Goal: Ask a question

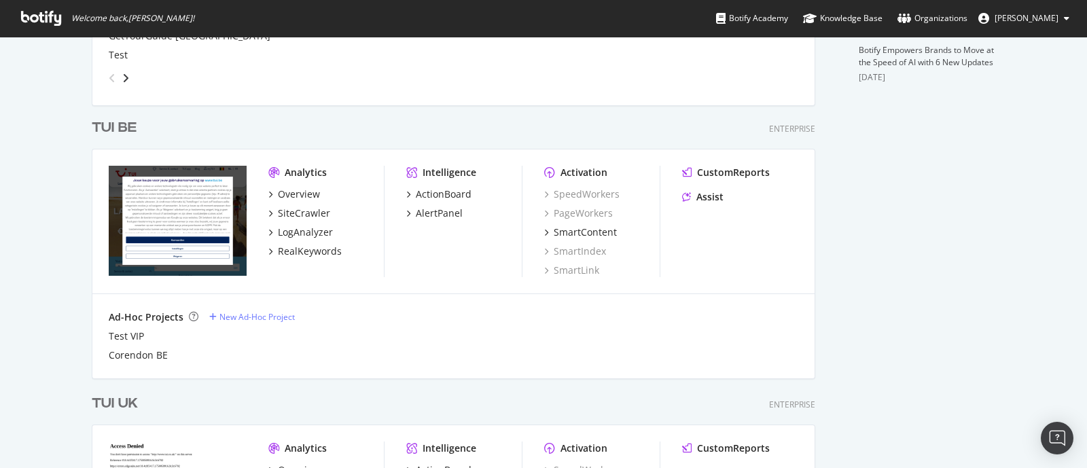
scroll to position [718, 0]
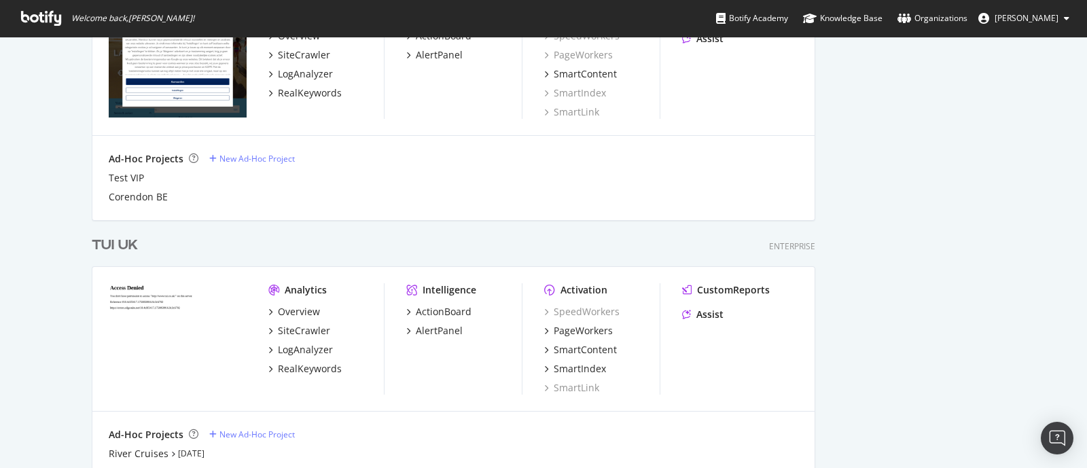
click at [98, 240] on div "TUI UK" at bounding box center [115, 246] width 46 height 20
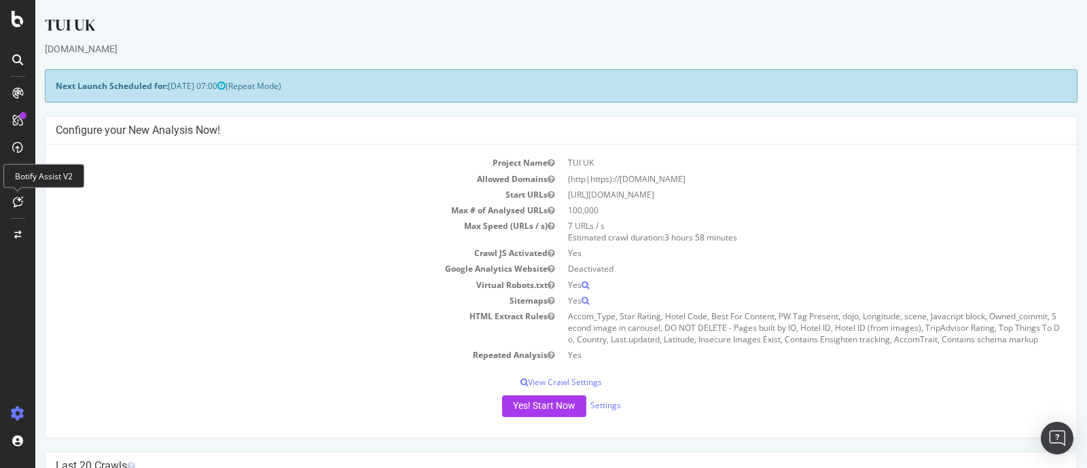
click at [20, 200] on icon at bounding box center [18, 201] width 10 height 11
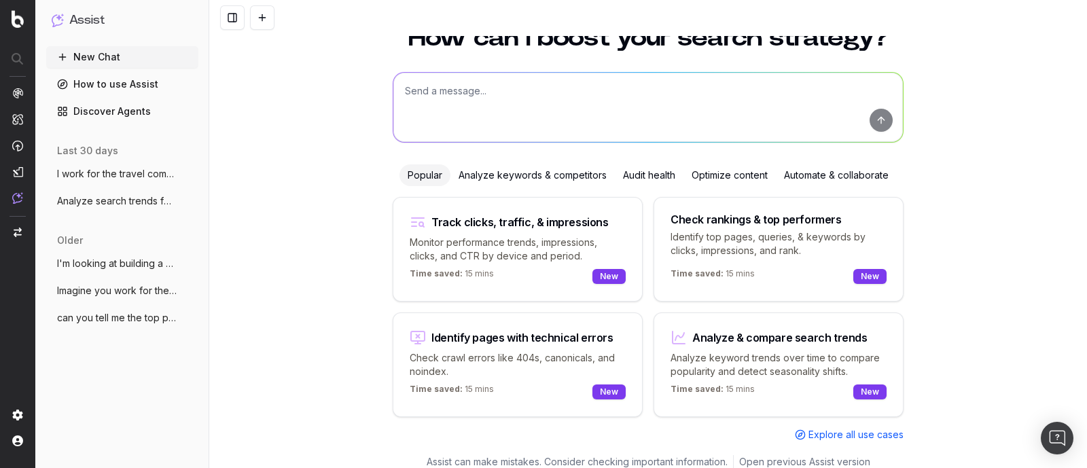
scroll to position [58, 0]
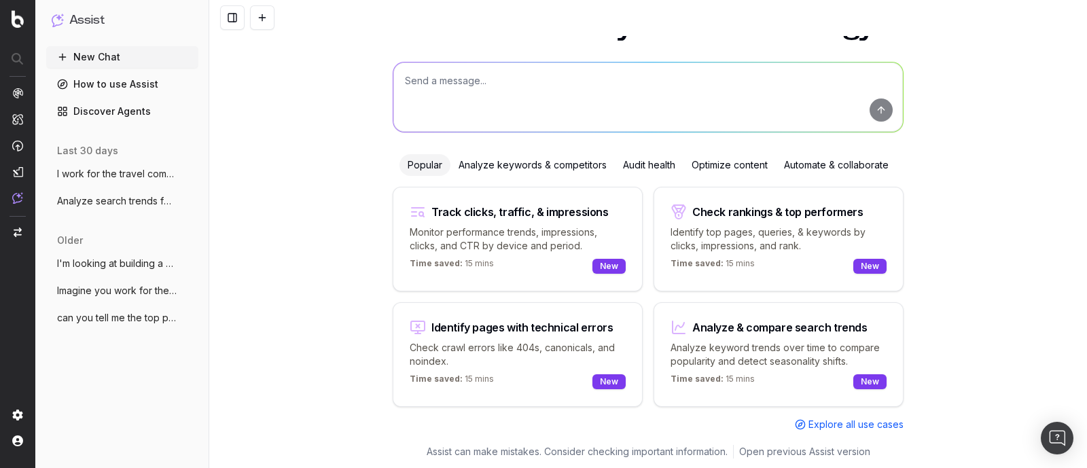
click at [518, 113] on textarea at bounding box center [647, 96] width 509 height 69
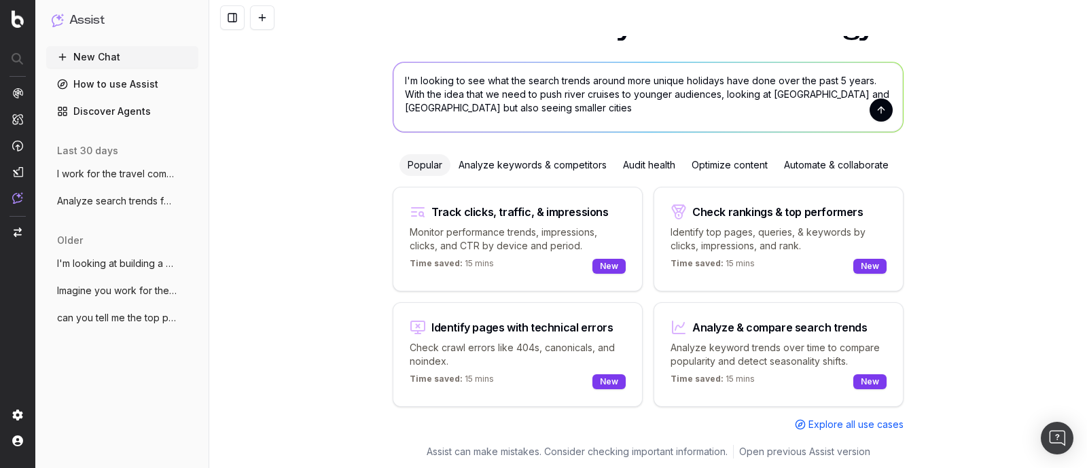
type textarea "I'm looking to see what the search trends around more unique holidays have done…"
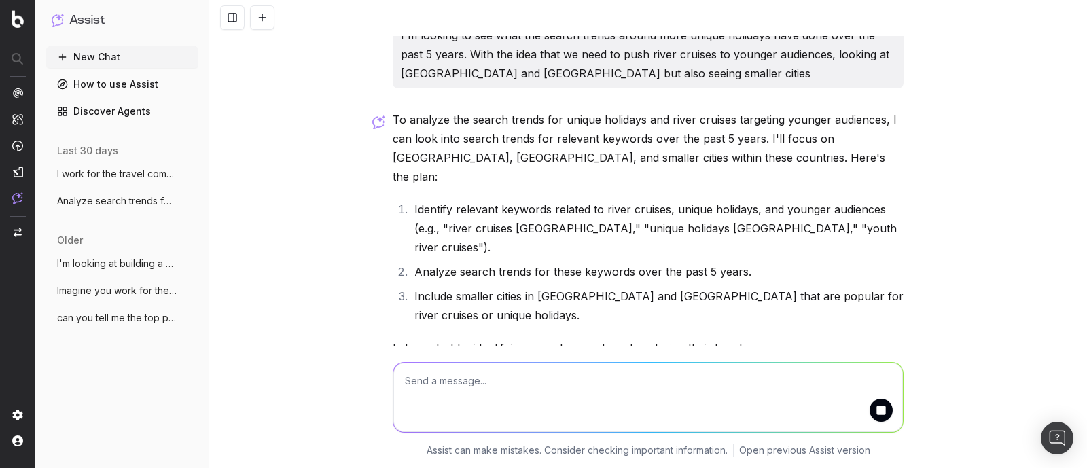
scroll to position [26, 0]
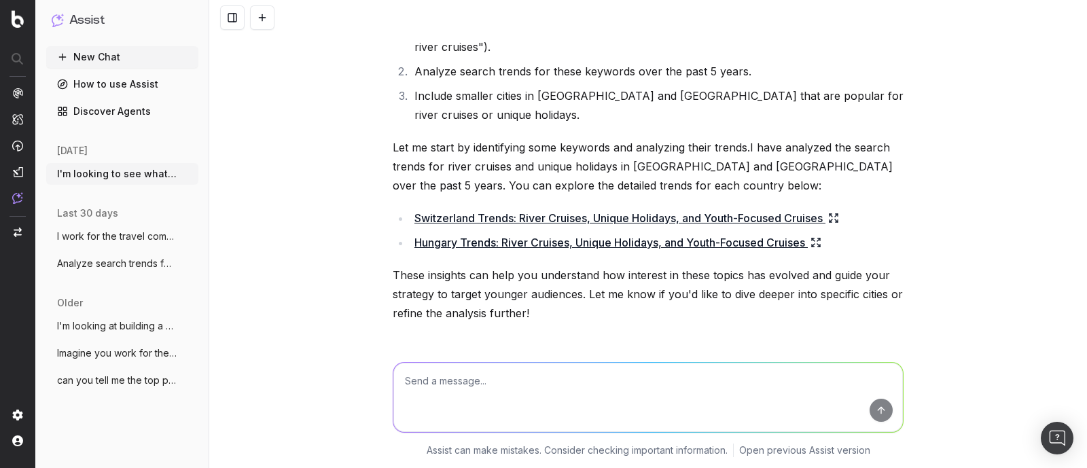
scroll to position [194, 0]
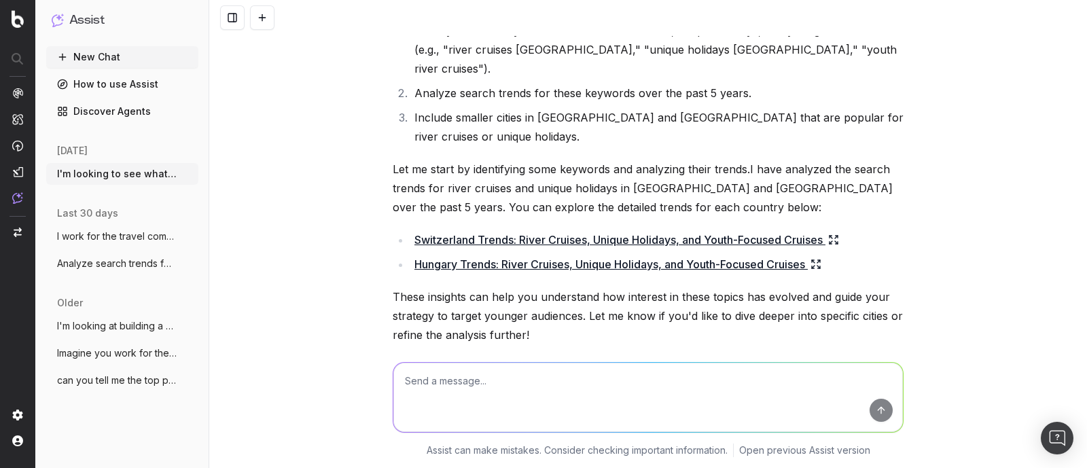
click at [670, 230] on link "Switzerland Trends: River Cruises, Unique Holidays, and Youth-Focused Cruises" at bounding box center [626, 239] width 424 height 19
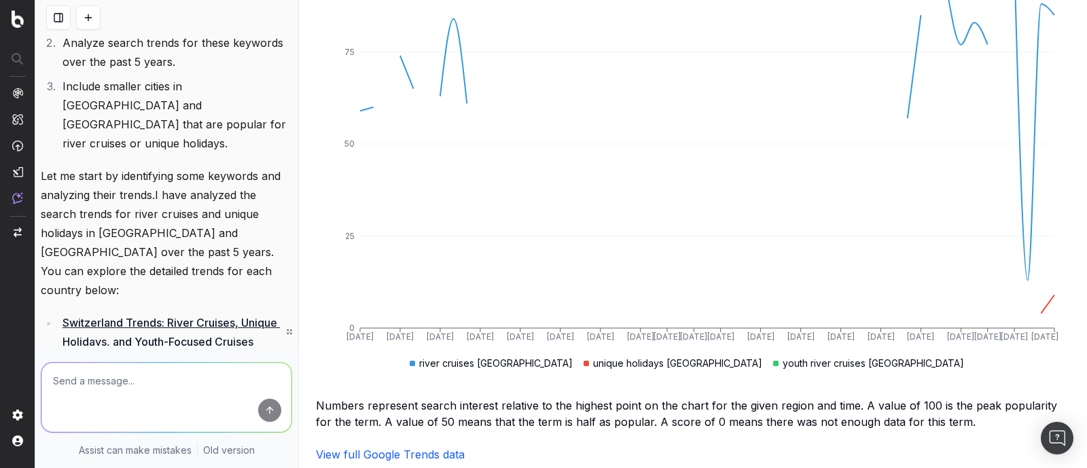
scroll to position [452, 0]
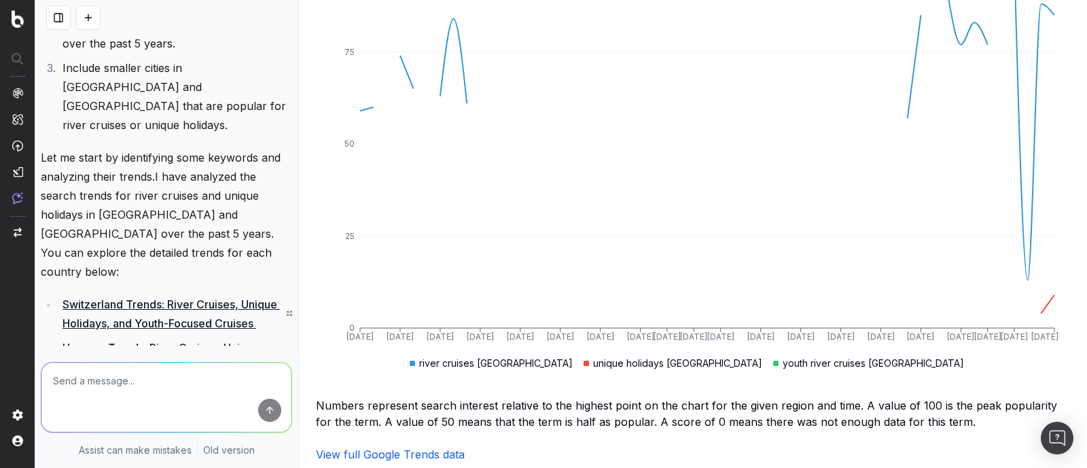
click at [139, 338] on link "Hungary Trends: River Cruises, Unique Holidays, and Youth-Focused Cruises" at bounding box center [177, 357] width 230 height 38
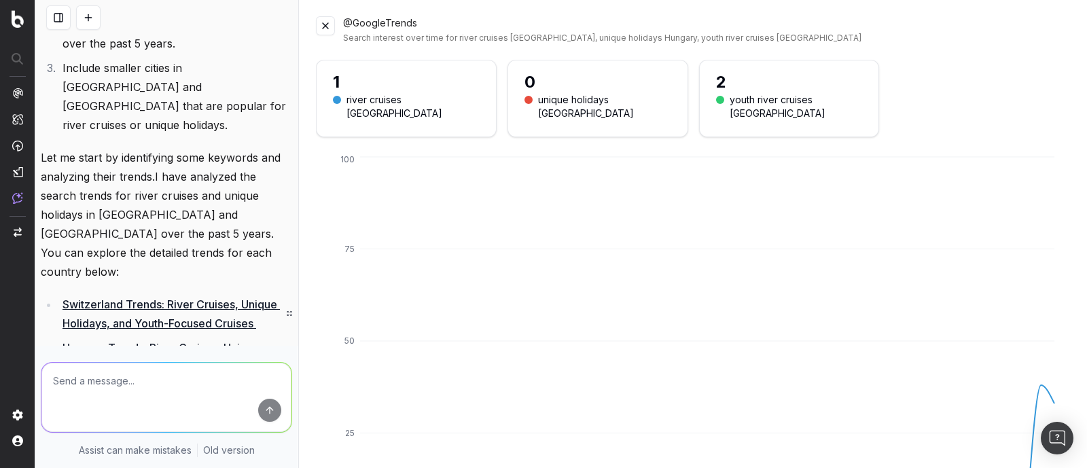
scroll to position [515, 0]
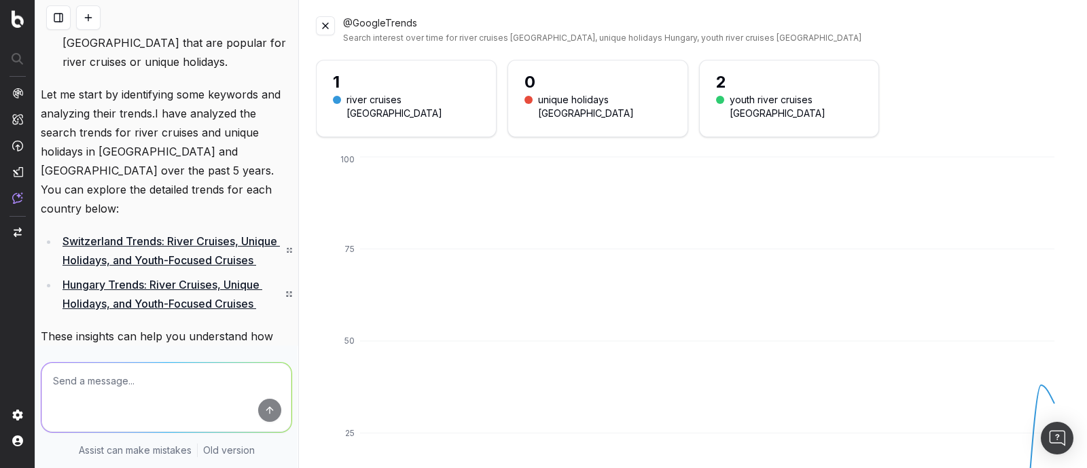
click at [322, 18] on button at bounding box center [325, 25] width 19 height 19
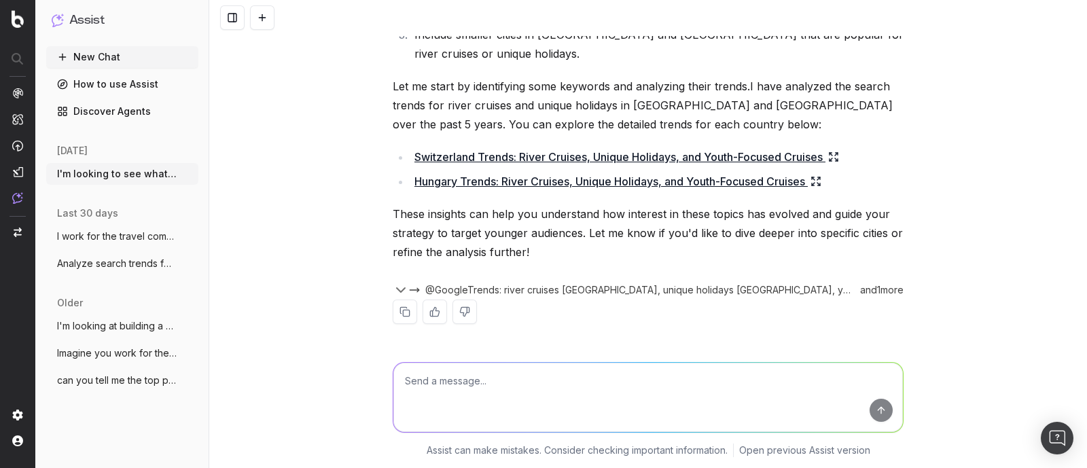
scroll to position [238, 0]
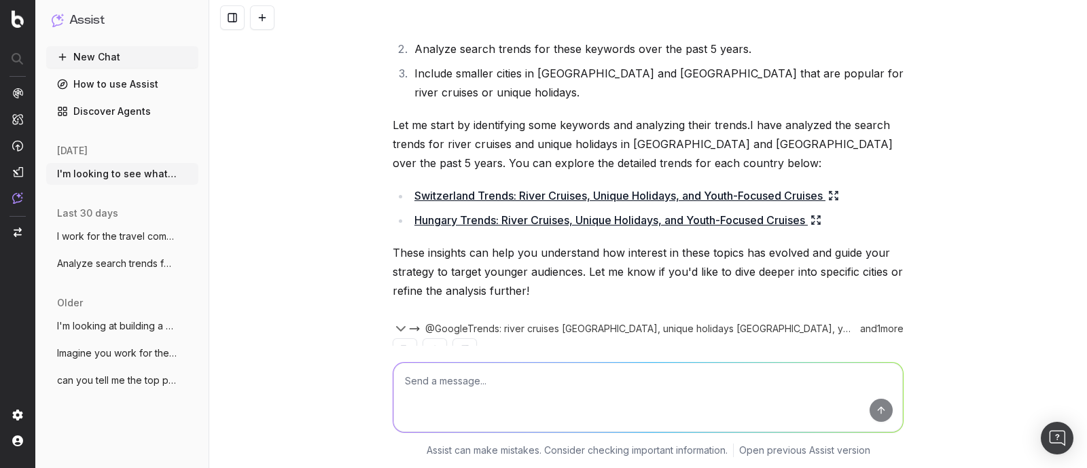
click at [189, 172] on icon "button" at bounding box center [188, 173] width 11 height 11
click at [224, 180] on span "Delete" at bounding box center [219, 174] width 30 height 14
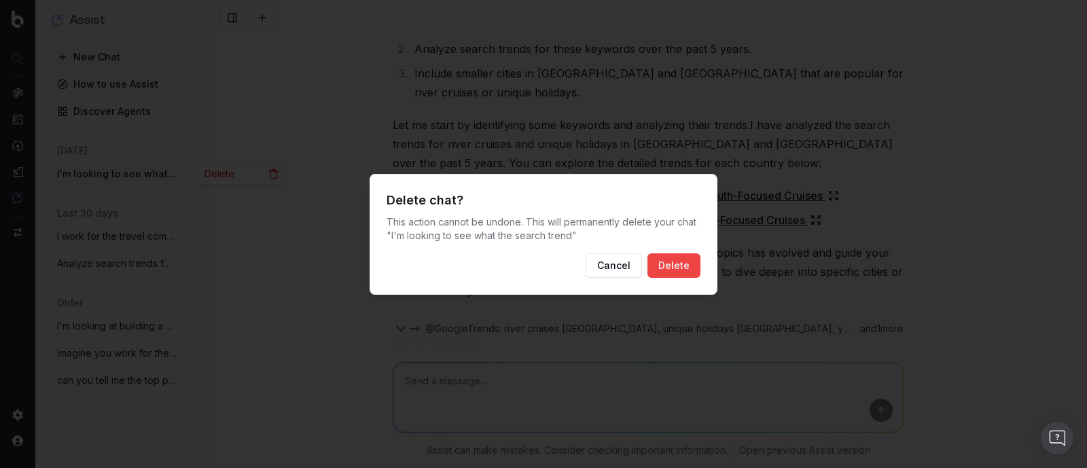
click at [680, 259] on button "Delete" at bounding box center [673, 265] width 53 height 24
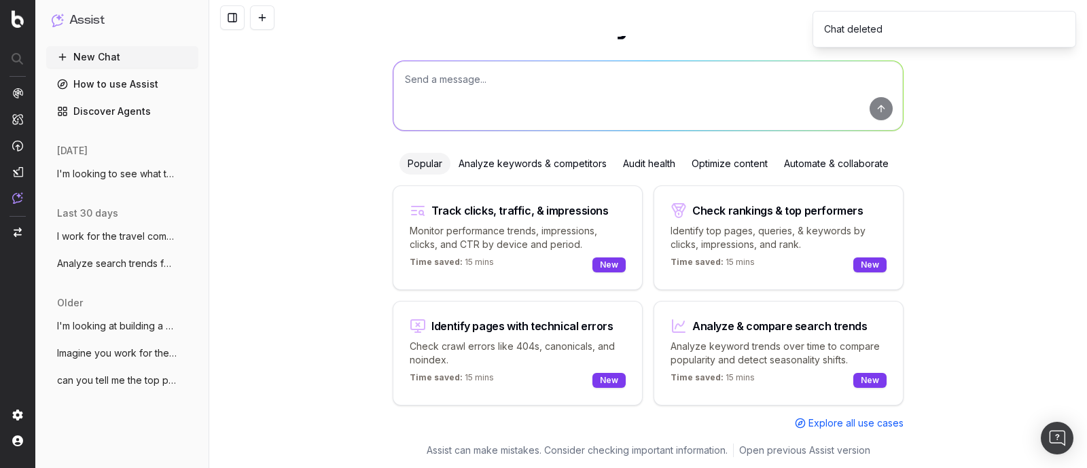
scroll to position [58, 0]
